Goal: Transaction & Acquisition: Purchase product/service

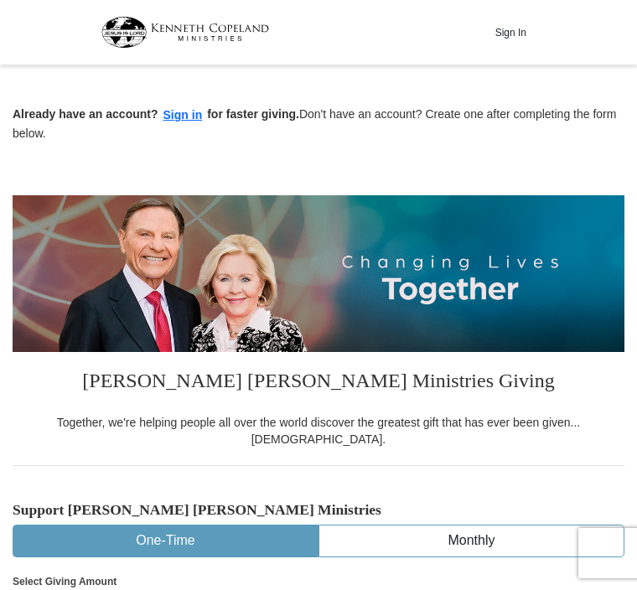
click at [179, 124] on button "Sign in" at bounding box center [182, 115] width 49 height 19
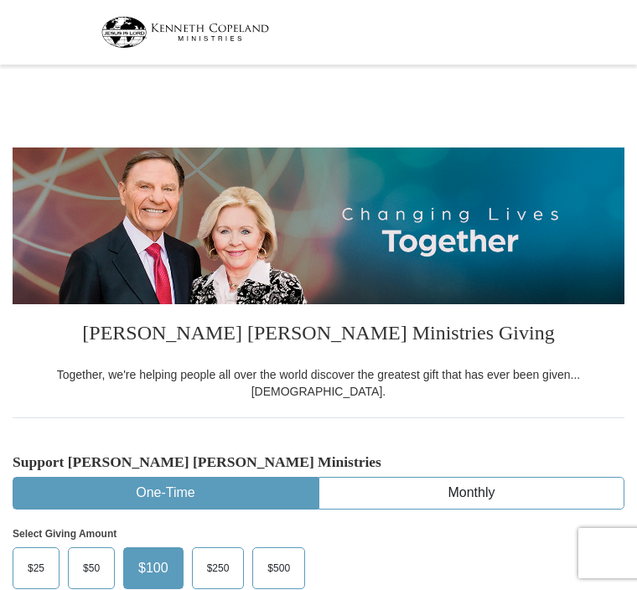
select select "FL"
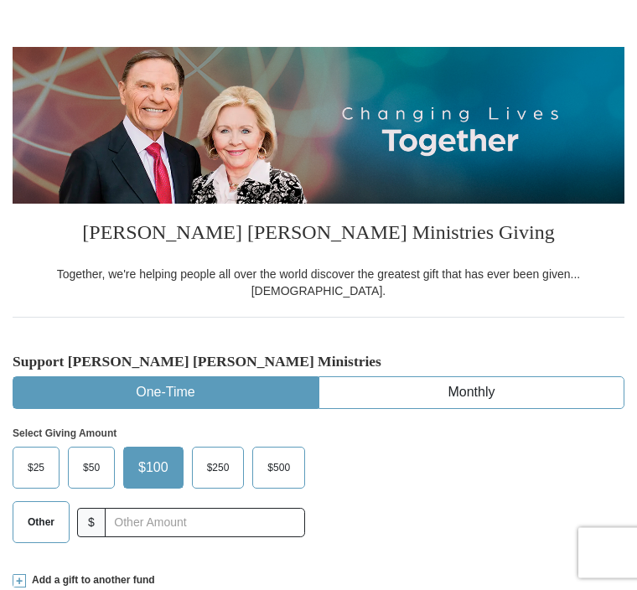
scroll to position [113, 0]
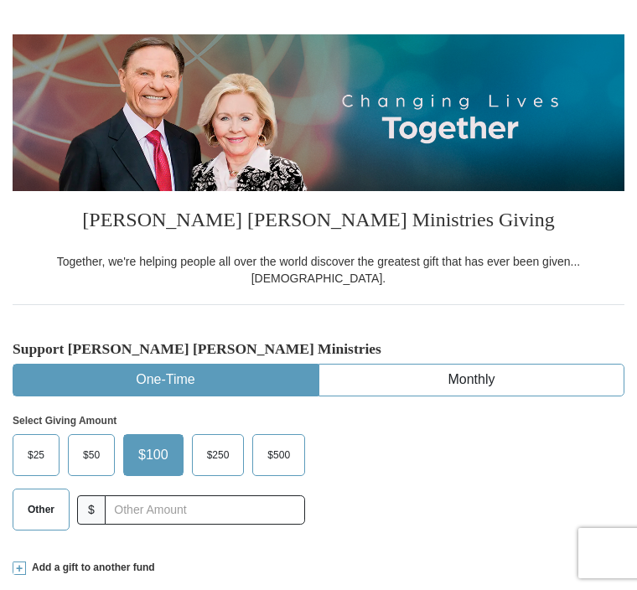
click at [48, 509] on label "Other" at bounding box center [40, 510] width 55 height 40
click at [0, 0] on input "Other" at bounding box center [0, 0] width 0 height 0
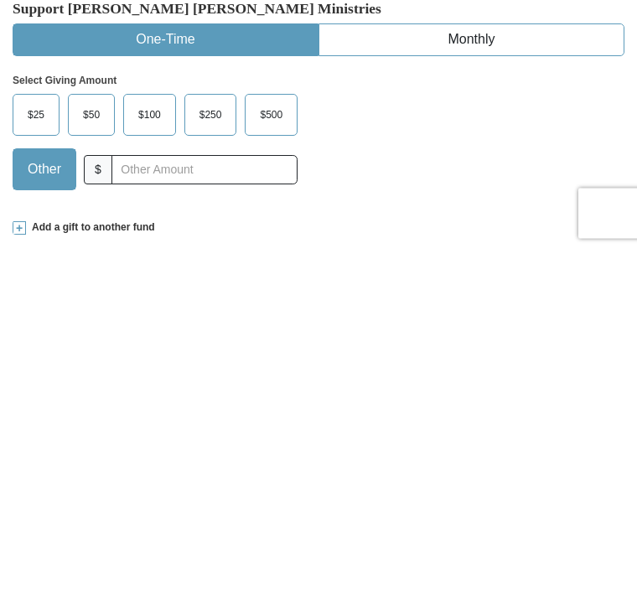
click at [29, 561] on span "Add a gift to another fund" at bounding box center [90, 568] width 129 height 14
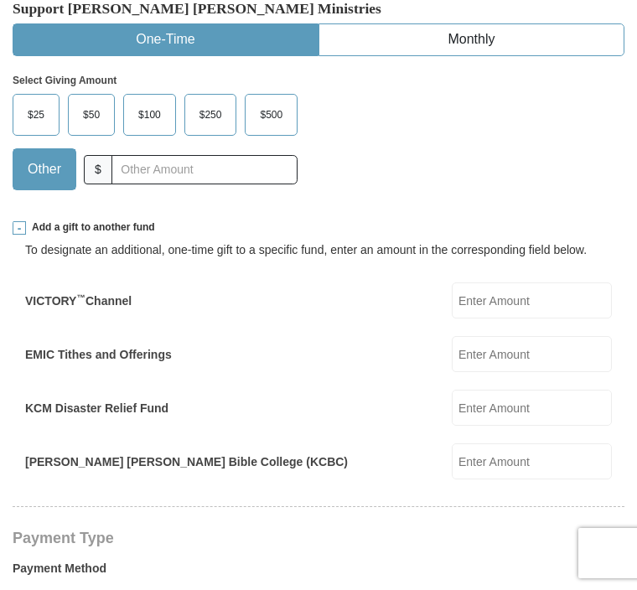
click at [572, 352] on input "EMIC Tithes and Offerings" at bounding box center [532, 354] width 160 height 36
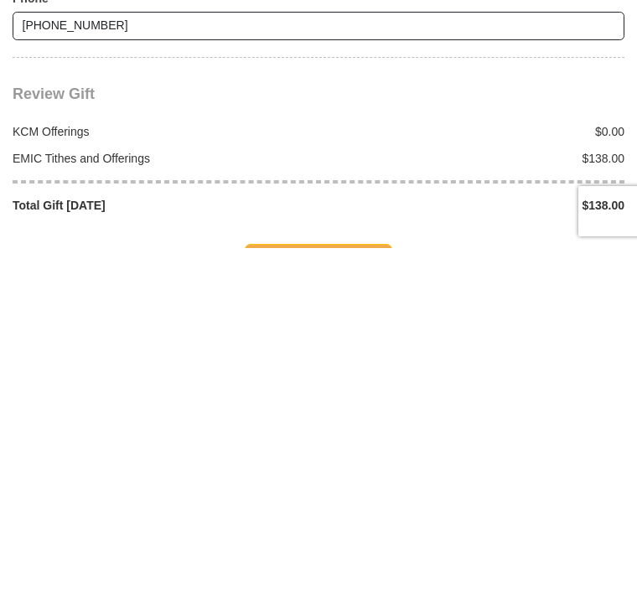
scroll to position [1639, 0]
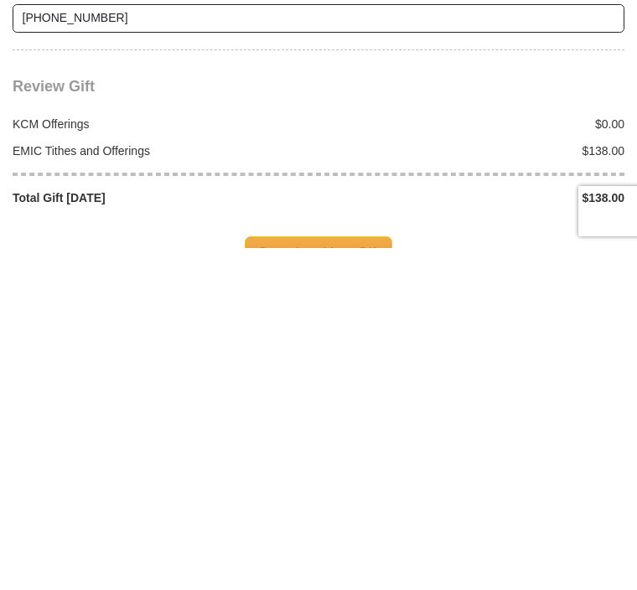
type input "138.00"
click at [326, 578] on span "Complete Your Gift" at bounding box center [319, 595] width 148 height 35
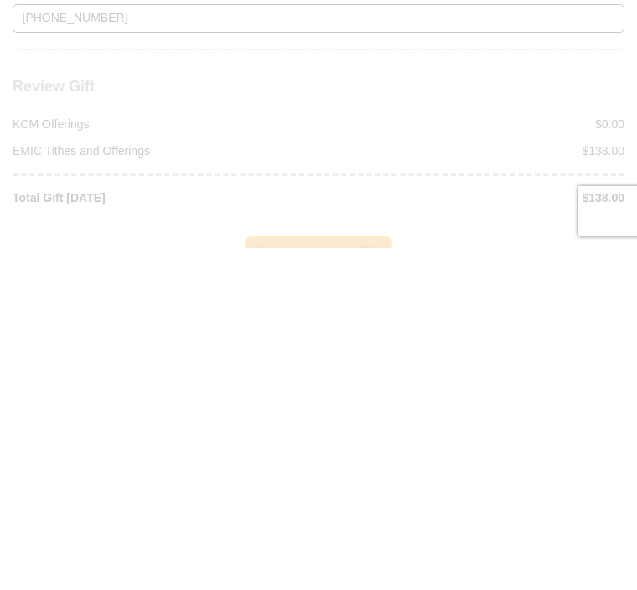
scroll to position [1982, 0]
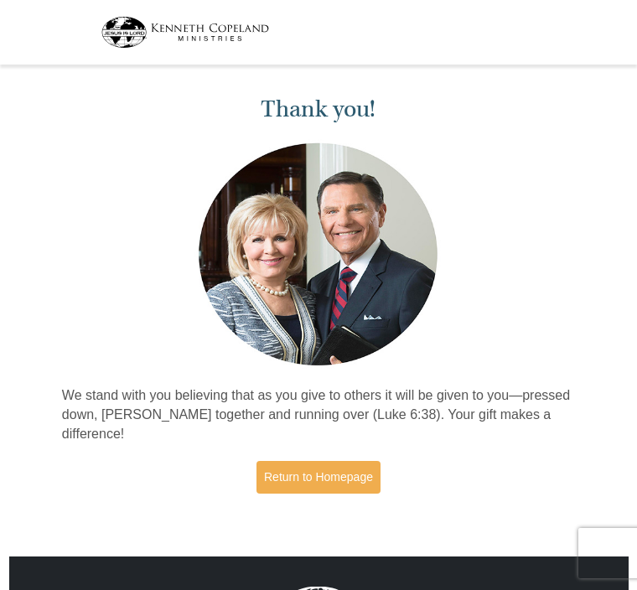
click at [337, 483] on link "Return to Homepage" at bounding box center [319, 477] width 124 height 33
